Goal: Find specific page/section: Find specific page/section

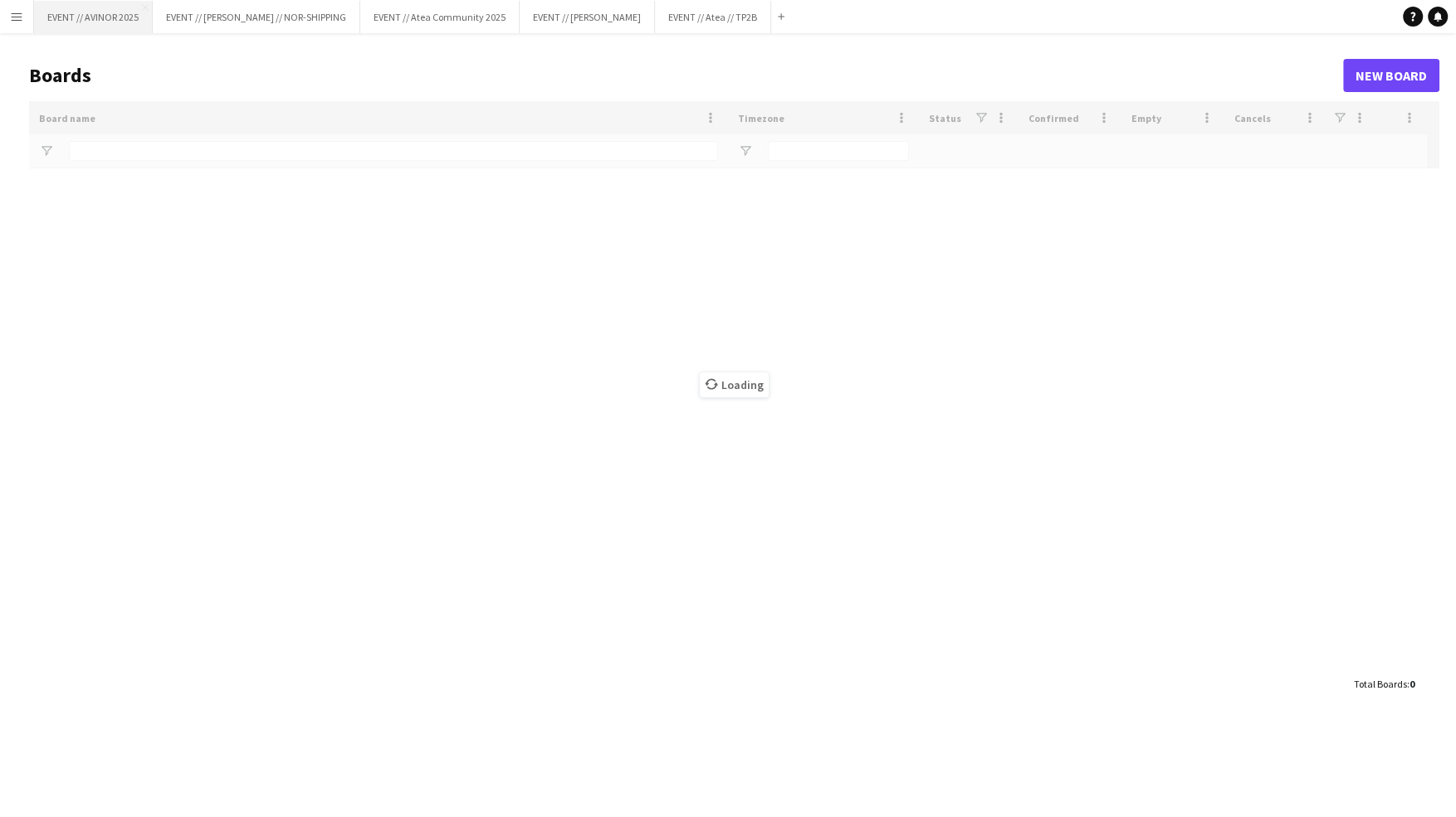
type input "****"
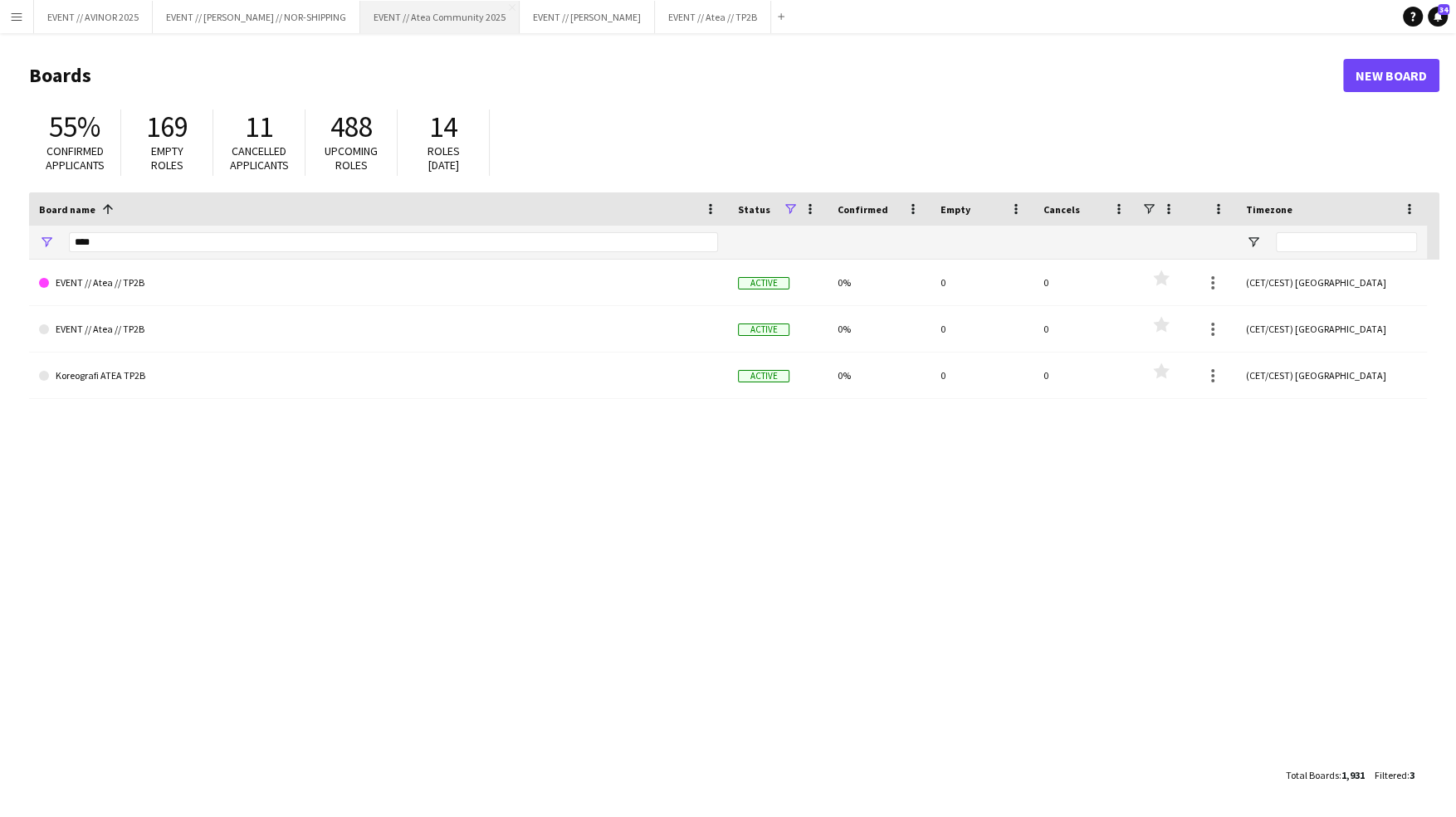
click at [437, 19] on button "EVENT // Atea Community 2025 Close" at bounding box center [439, 17] width 159 height 32
